Goal: Task Accomplishment & Management: Manage account settings

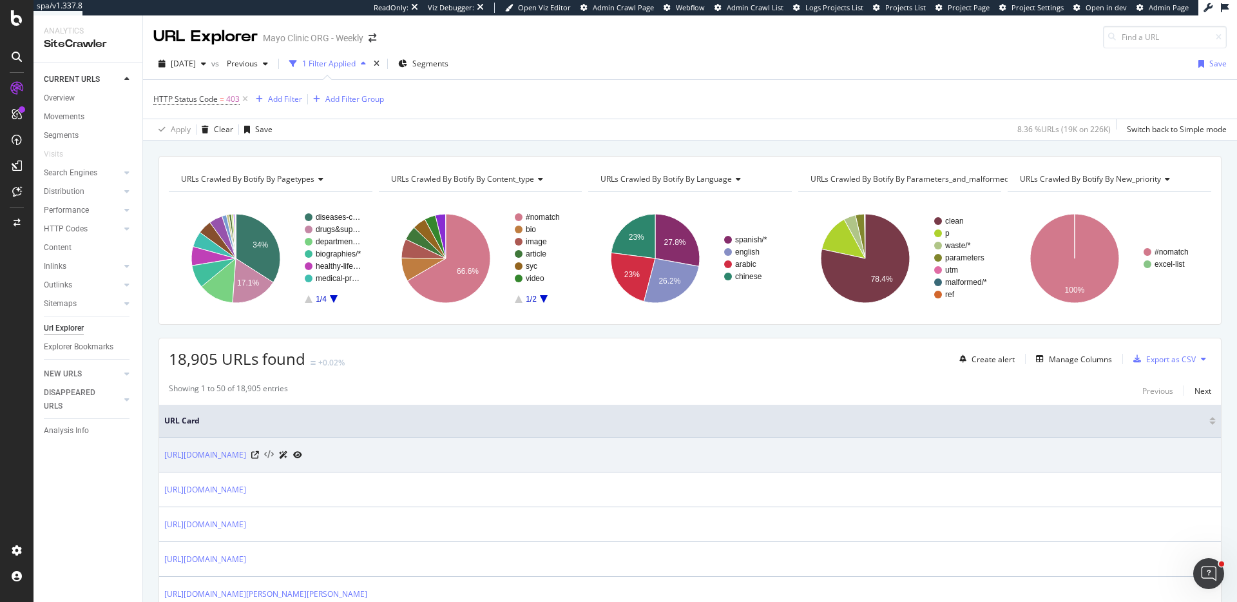
click at [274, 454] on icon at bounding box center [269, 454] width 10 height 9
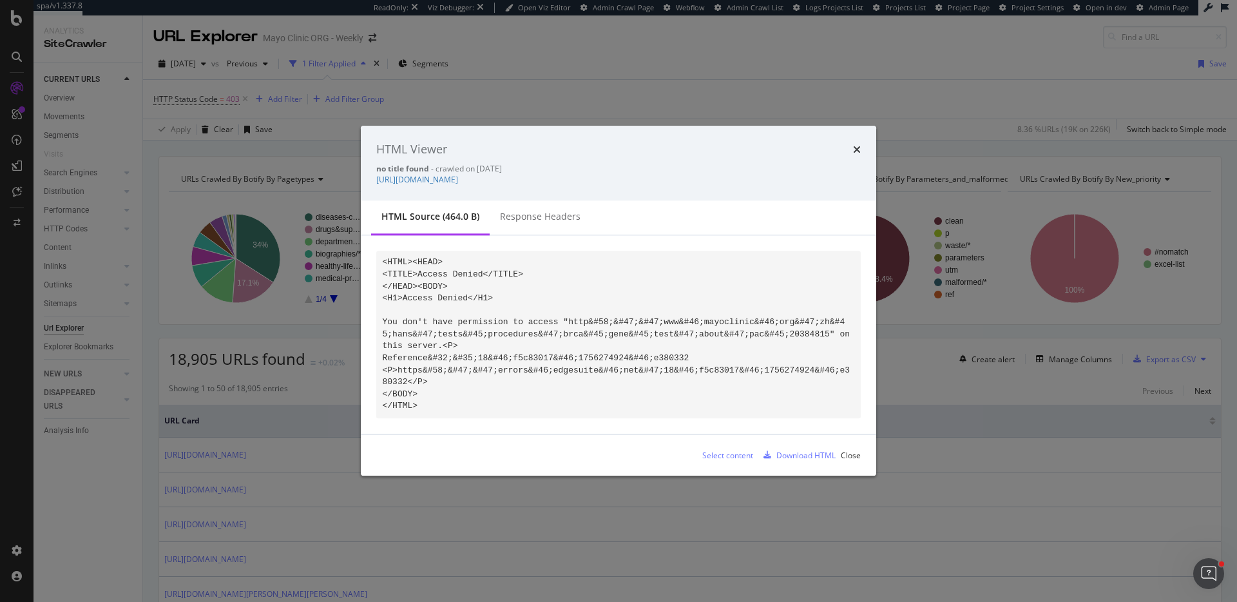
drag, startPoint x: 147, startPoint y: 355, endPoint x: 153, endPoint y: 357, distance: 6.7
click at [150, 356] on div "HTML Viewer no title found - crawled on [DATE] [URL][DOMAIN_NAME] HTML source (…" at bounding box center [618, 301] width 1237 height 602
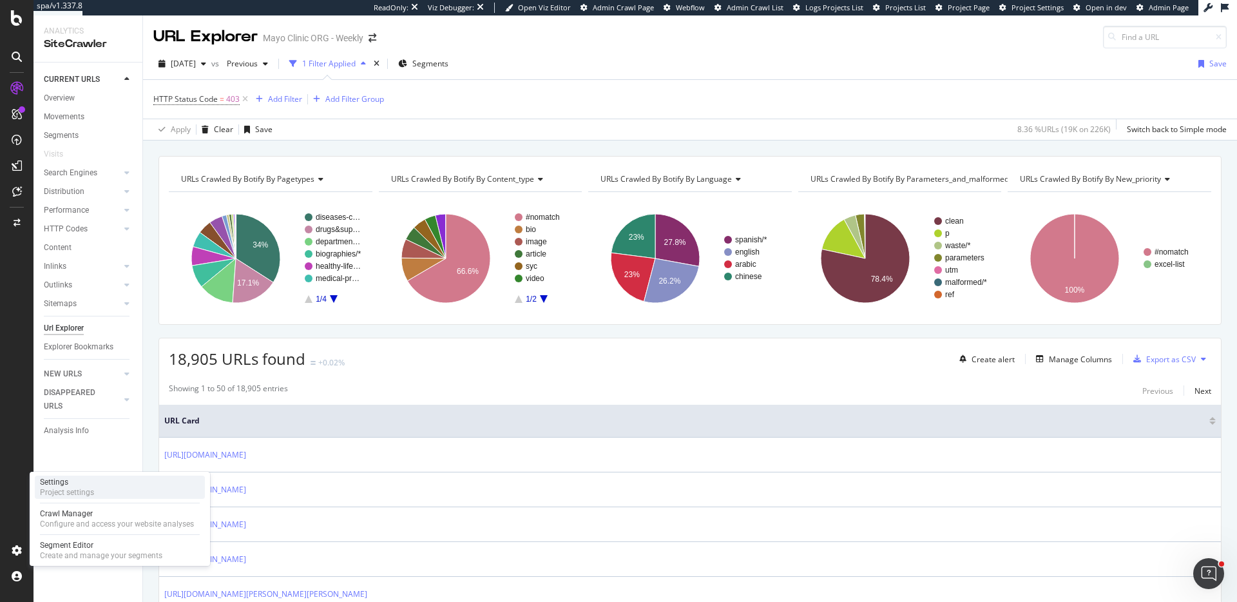
click at [106, 485] on div "Settings Project settings" at bounding box center [120, 487] width 170 height 23
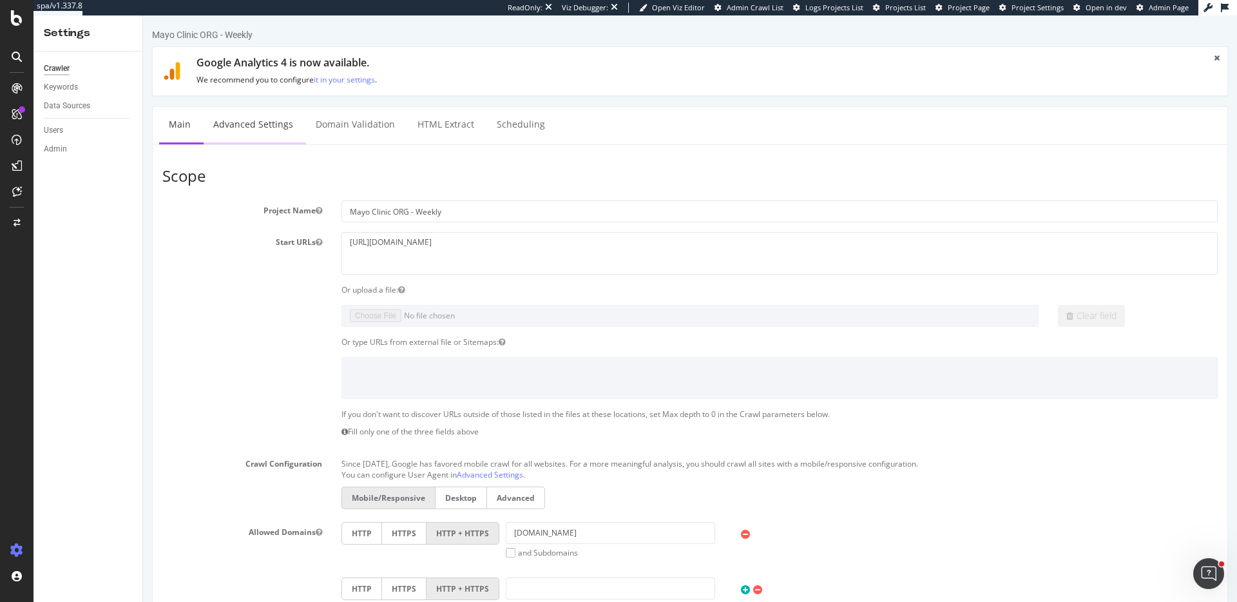
click at [258, 114] on link "Advanced Settings" at bounding box center [253, 124] width 99 height 35
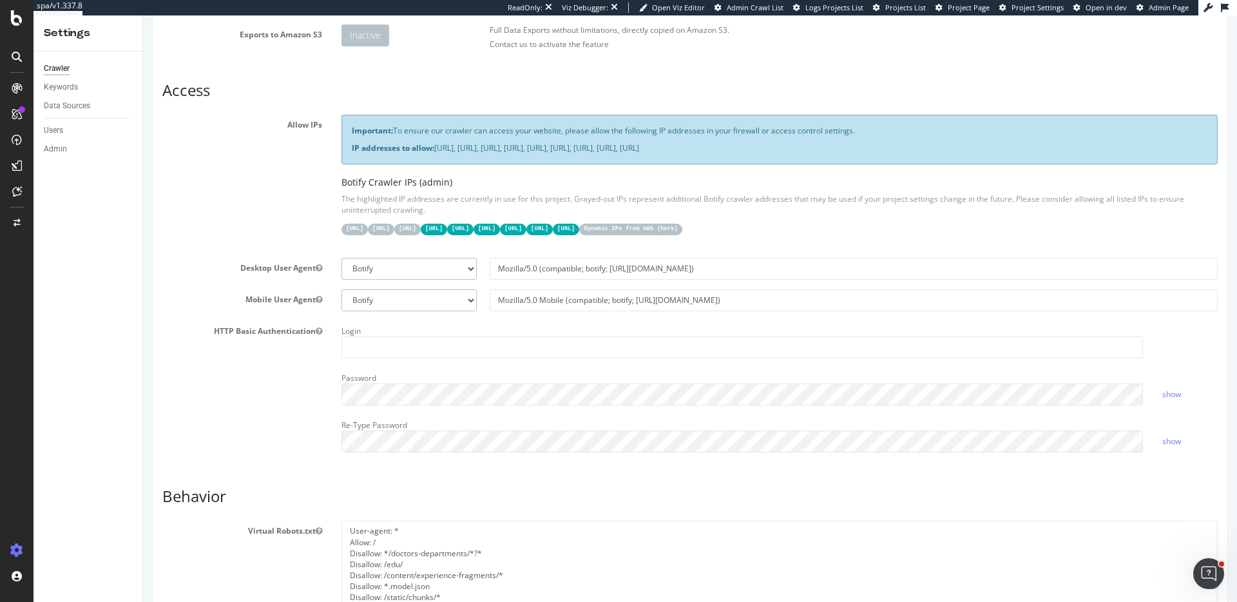
scroll to position [179, 0]
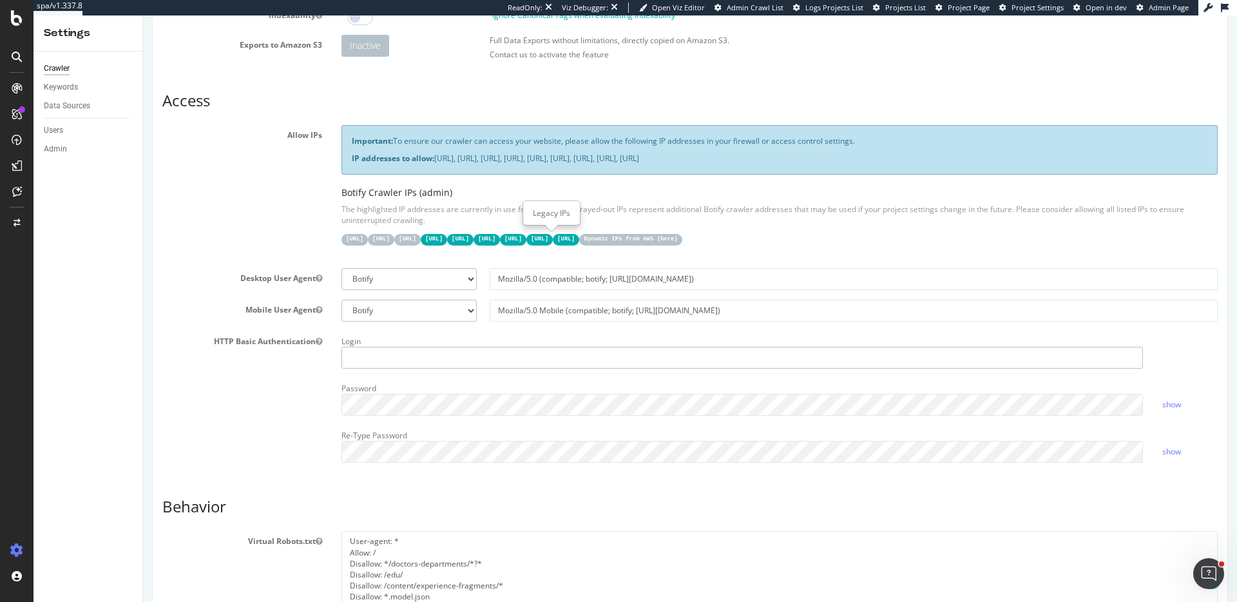
type input "ericmsheydwasser"
drag, startPoint x: 527, startPoint y: 238, endPoint x: 592, endPoint y: 237, distance: 65.1
click at [592, 237] on div "[URL] [URL] [URL] [URL] [URL] [URL] [URL] [URL] [URL] Dynamic IPs from AWS ( he…" at bounding box center [780, 238] width 876 height 13
drag, startPoint x: 617, startPoint y: 155, endPoint x: 1016, endPoint y: 155, distance: 398.9
click at [1016, 155] on p "IP addresses to allow: [URL], [URL], [URL], [URL], [URL], [URL], [URL], [URL], …" at bounding box center [780, 158] width 856 height 11
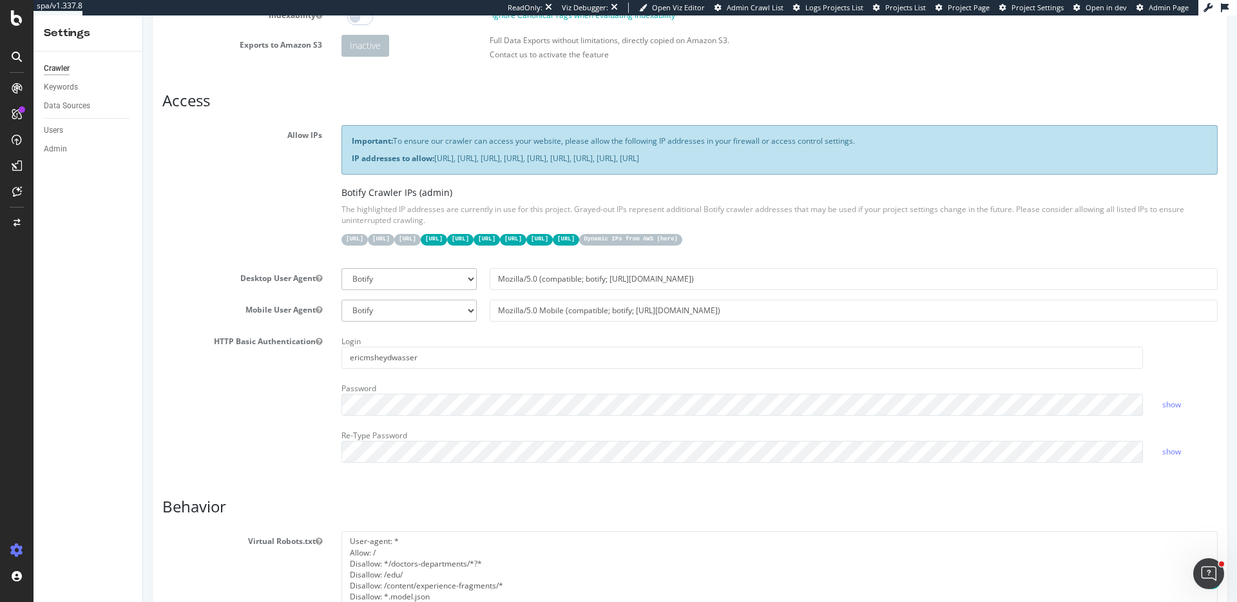
copy p "[URL], [URL], [URL], [URL], [URL], [URL]"
click at [617, 161] on p "IP addresses to allow: [URL], [URL], [URL], [URL], [URL], [URL], [URL], [URL], …" at bounding box center [780, 158] width 856 height 11
drag, startPoint x: 613, startPoint y: 160, endPoint x: 436, endPoint y: 159, distance: 176.6
click at [435, 159] on p "IP addresses to allow: [URL], [URL], [URL], [URL], [URL], [URL], [URL], [URL], …" at bounding box center [780, 158] width 856 height 11
copy p "[URL], [URL], [URL]"
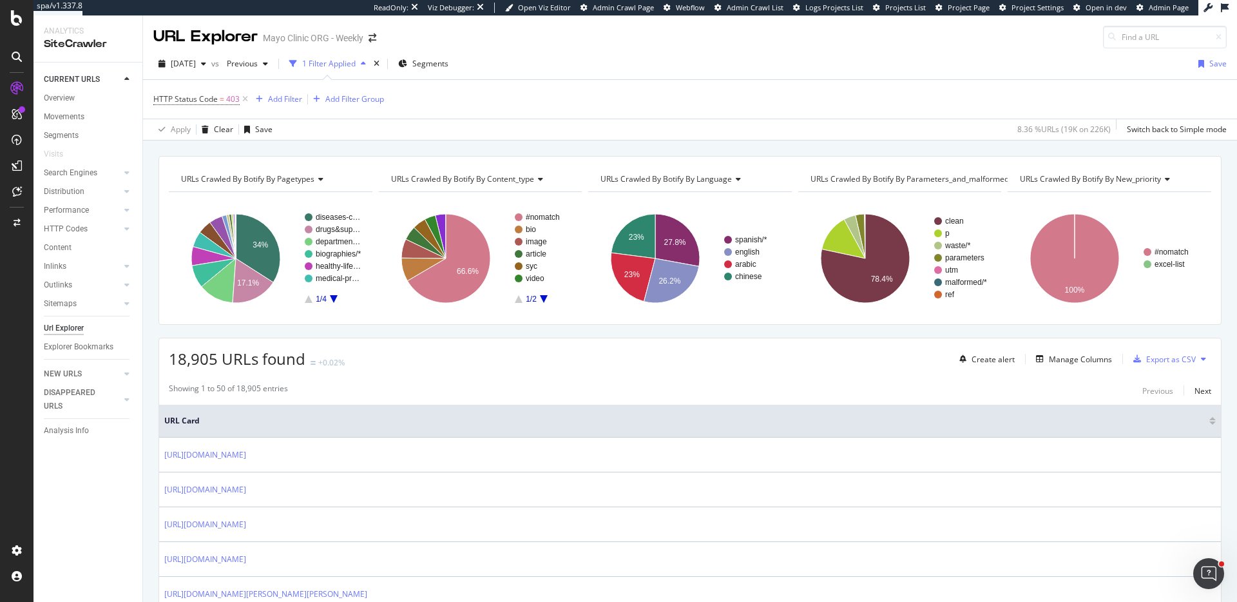
scroll to position [189, 0]
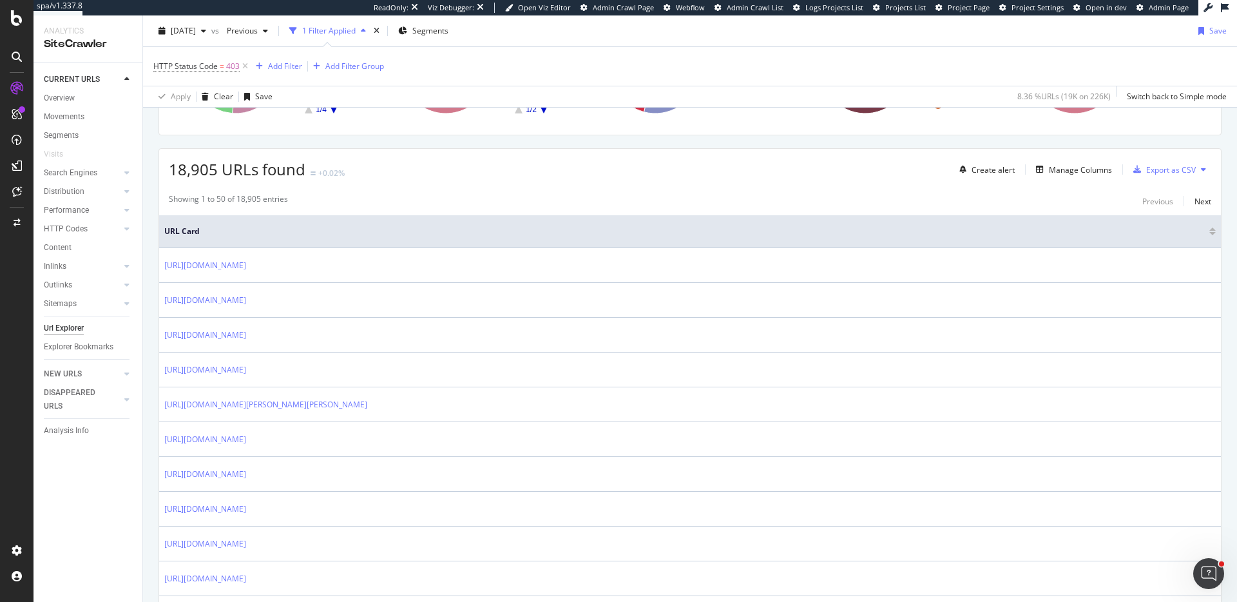
drag, startPoint x: 307, startPoint y: 367, endPoint x: 978, endPoint y: 80, distance: 729.0
click at [0, 0] on div "spa/v1.337.8 ReadOnly: Viz Debugger: Open Viz Editor Admin Crawl Page Webflow A…" at bounding box center [618, 301] width 1237 height 602
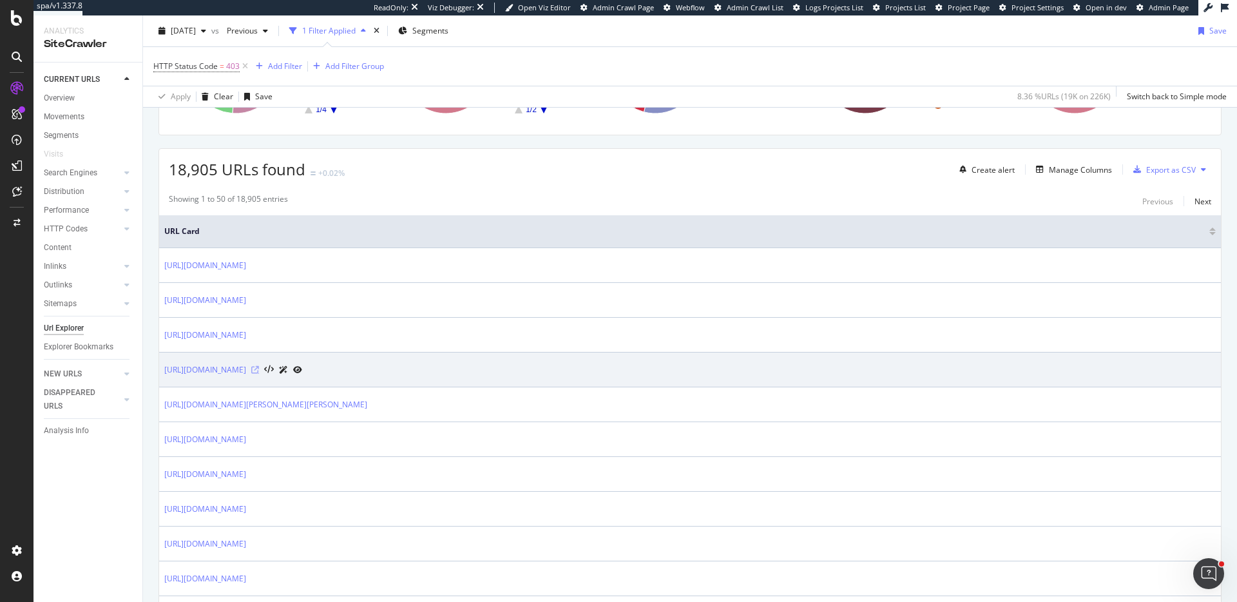
click at [259, 369] on icon at bounding box center [255, 370] width 8 height 8
